Goal: Task Accomplishment & Management: Manage account settings

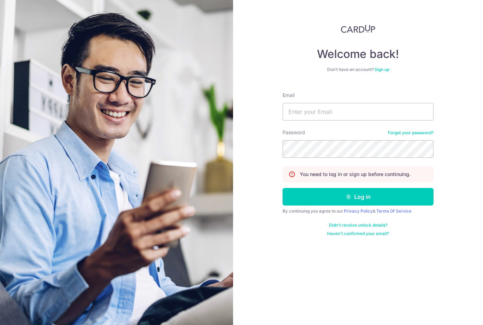
click at [328, 141] on form "Email Password Forgot your password? You need to log in or sign up before conti…" at bounding box center [358, 161] width 151 height 150
click at [454, 271] on div "Welcome back! Don’t have an account? Sign up Email Password Forgot your passwor…" at bounding box center [358, 162] width 250 height 325
click at [395, 103] on input "Email" at bounding box center [358, 112] width 151 height 18
type input "Yingjie@gmail.com"
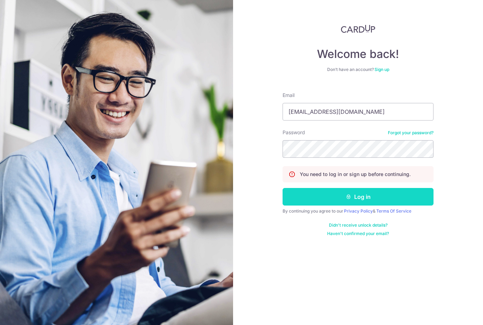
click at [420, 188] on button "Log in" at bounding box center [358, 197] width 151 height 18
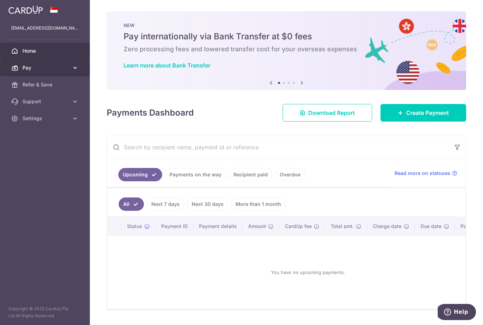
click at [22, 71] on link "Pay" at bounding box center [45, 67] width 90 height 17
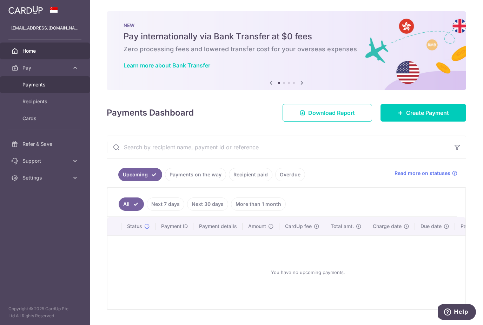
click at [28, 87] on span "Payments" at bounding box center [45, 84] width 46 height 7
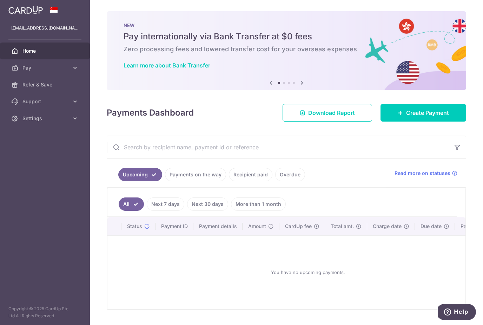
click at [157, 206] on link "Next 7 days" at bounding box center [166, 203] width 38 height 13
click at [171, 172] on link "Payments on the way" at bounding box center [195, 174] width 61 height 13
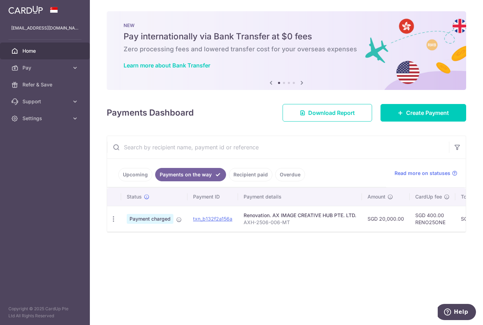
click at [404, 259] on div "× Pause Schedule Pause all future payments in this series Pause just this one p…" at bounding box center [286, 162] width 393 height 325
